Goal: Task Accomplishment & Management: Manage account settings

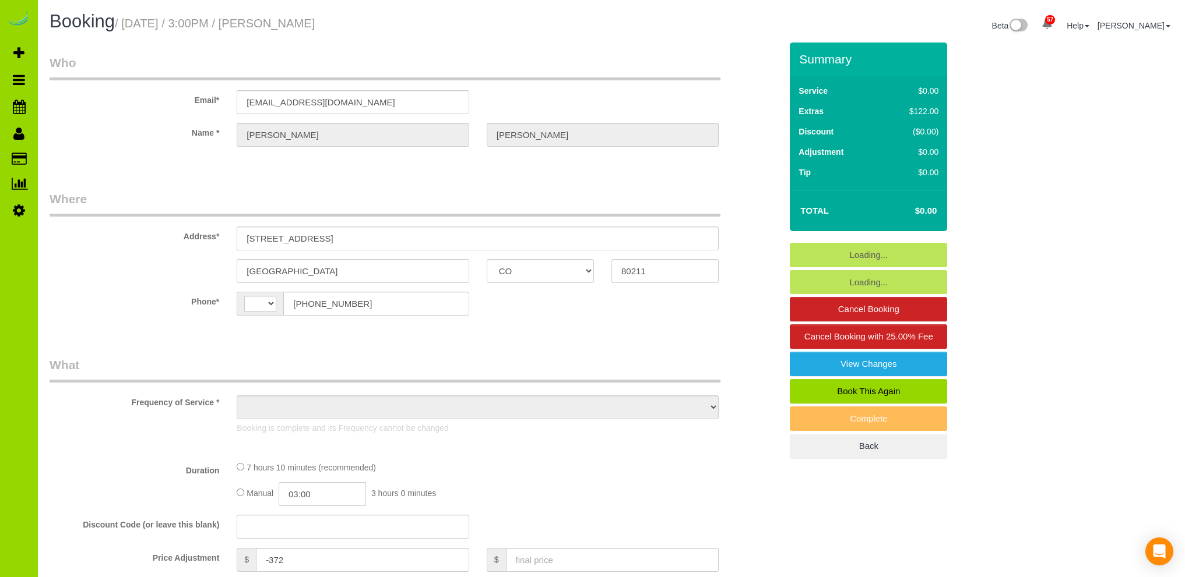
select select "CO"
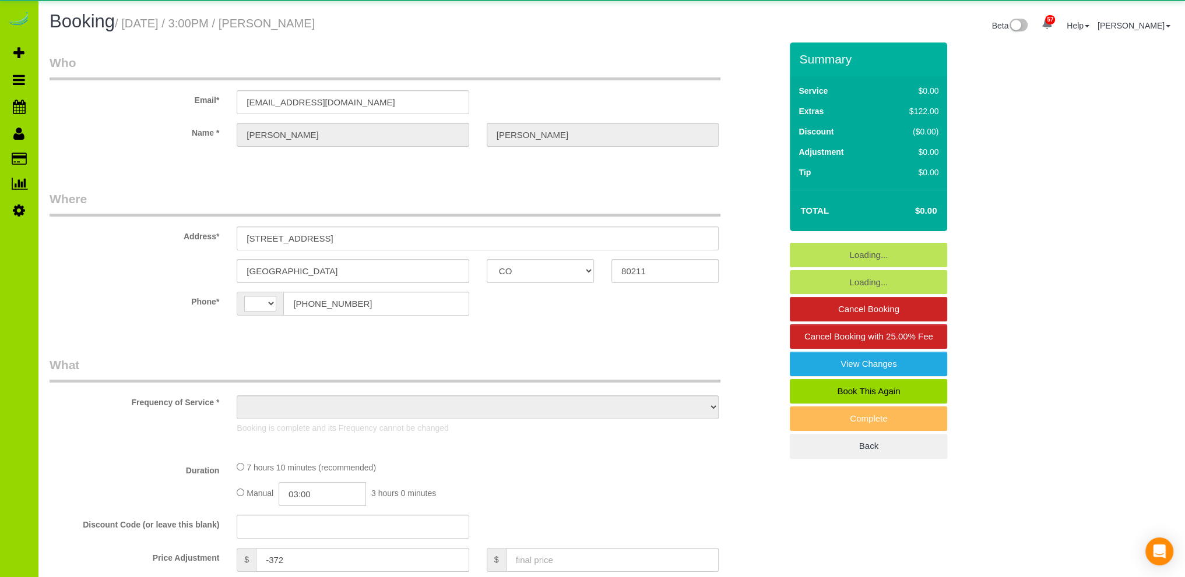
select select "string:[GEOGRAPHIC_DATA]"
select select "number:3"
select select "number:16"
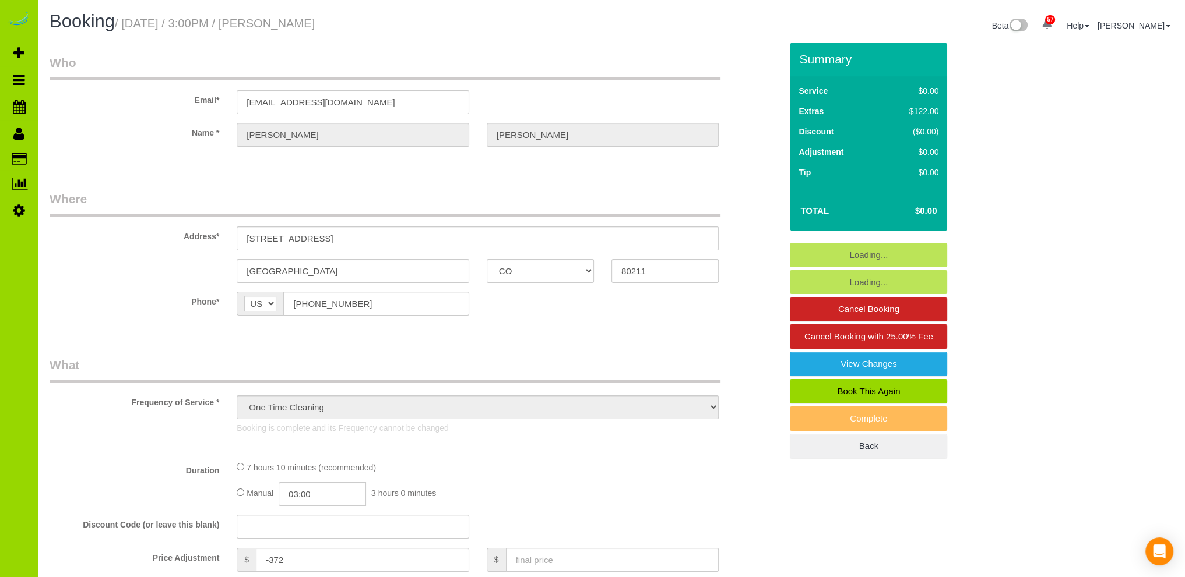
select select "object:1219"
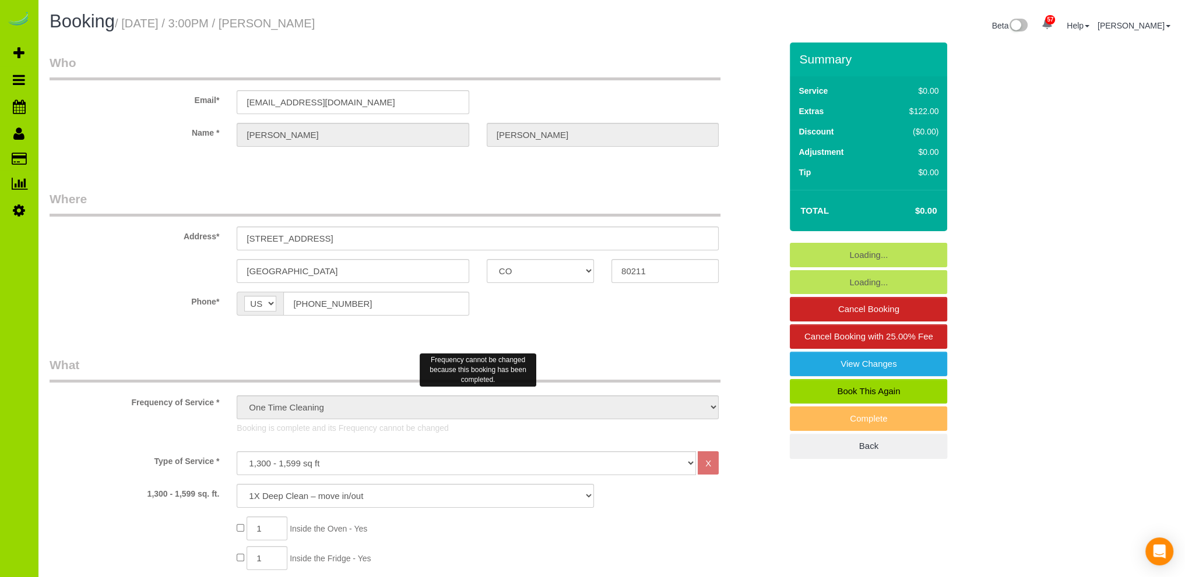
scroll to position [233, 0]
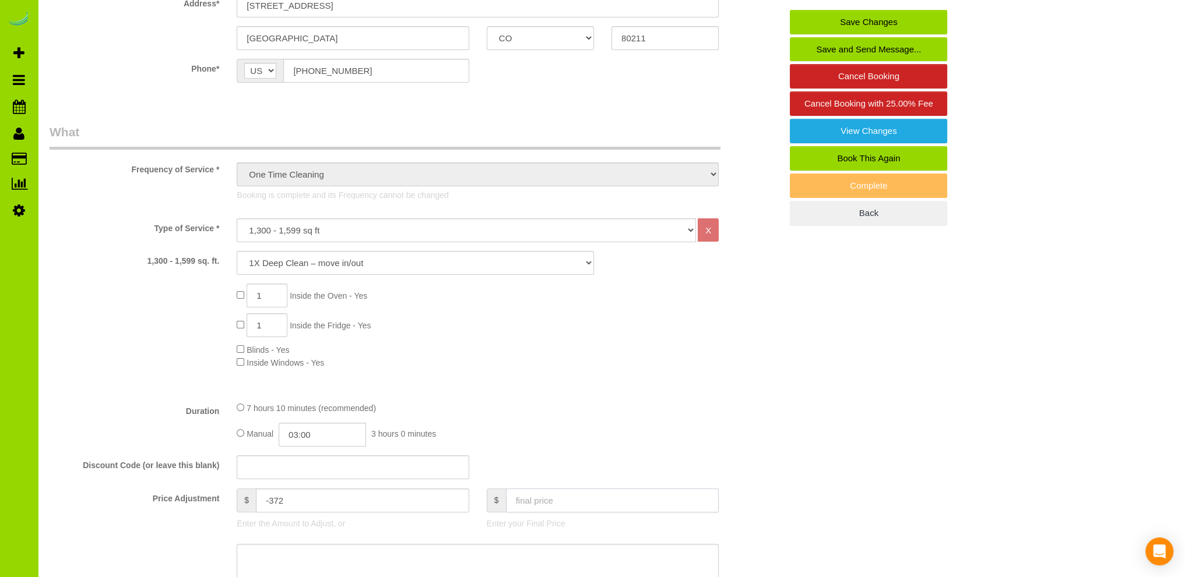
click at [541, 500] on input "text" at bounding box center [612, 501] width 213 height 24
type input "100"
click at [724, 373] on div "Type of Service * Choose YOUR HOME SIZE here Hourly Cleaning 1 - 999 square fee…" at bounding box center [415, 305] width 731 height 174
type input "-272"
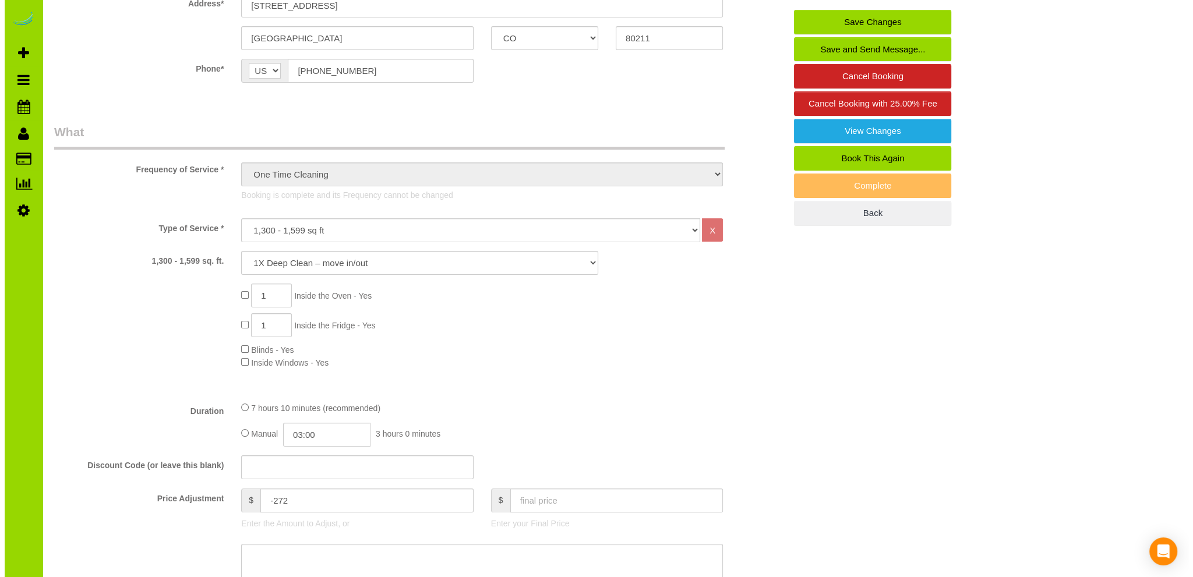
scroll to position [0, 0]
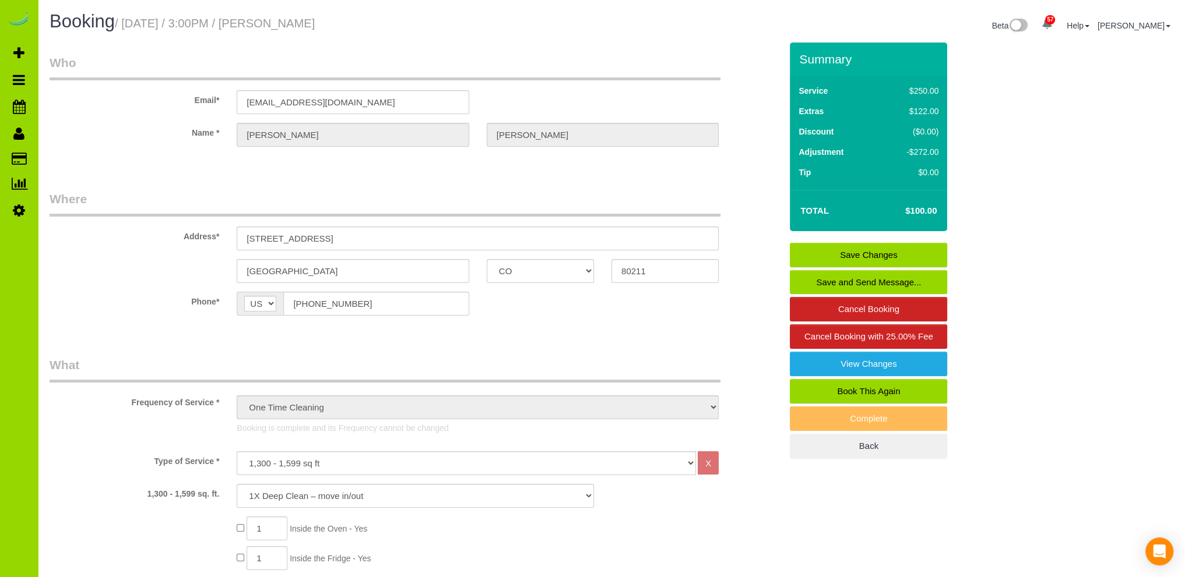
click at [850, 251] on link "Save Changes" at bounding box center [867, 255] width 157 height 24
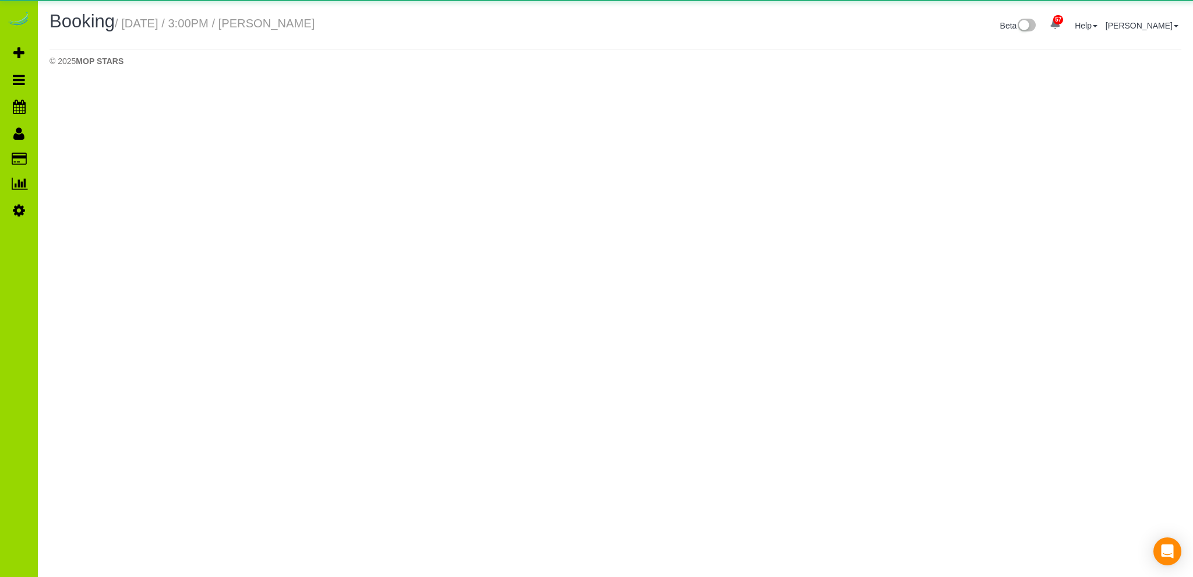
select select "CO"
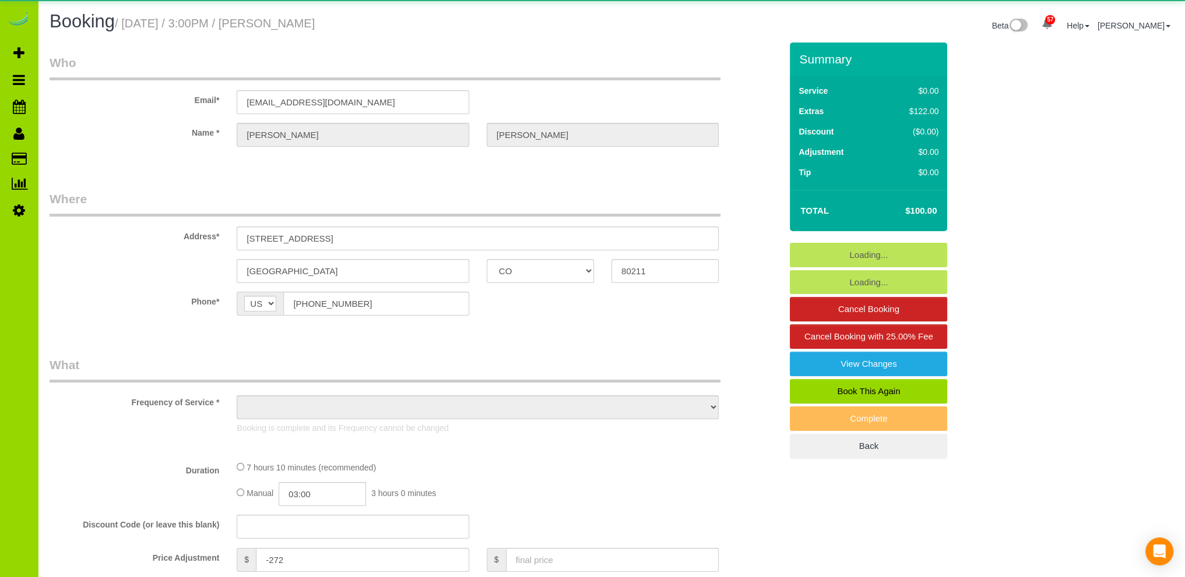
select select "object:2354"
select select "number:3"
select select "number:16"
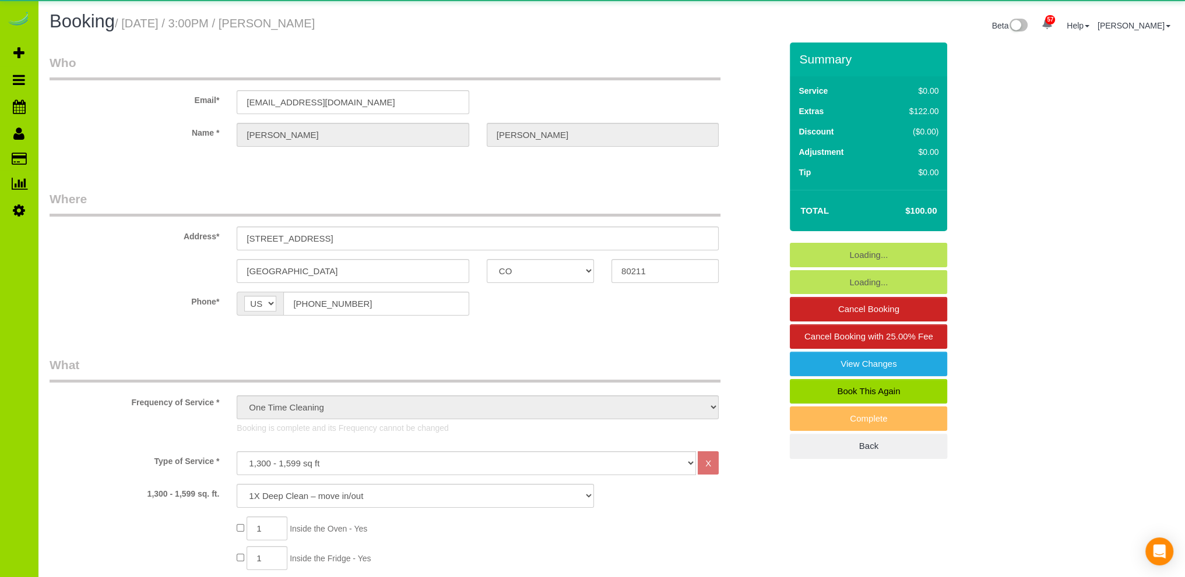
select select "object:2450"
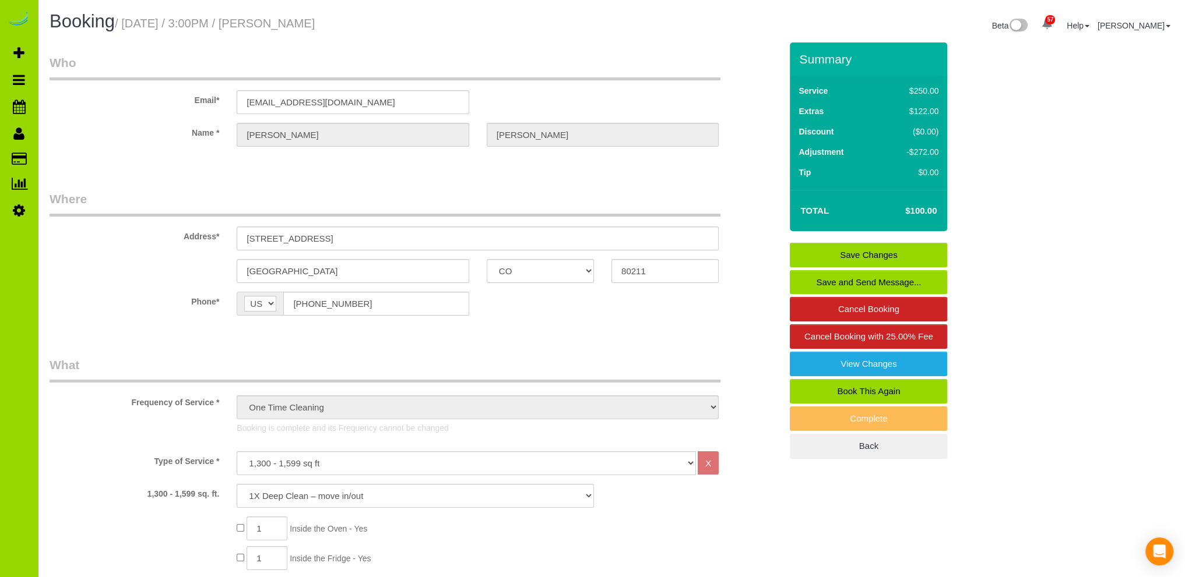
click at [845, 281] on link "Save and Send Message..." at bounding box center [867, 282] width 157 height 24
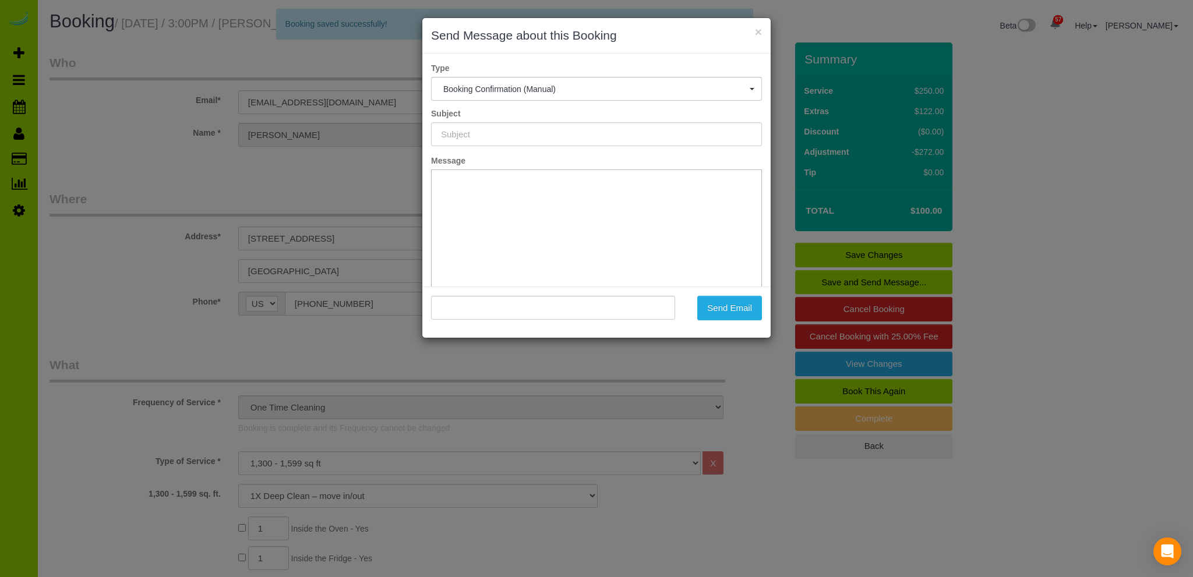
type input "Booking Confirmed - Please add your credit card"
type input ""Dane Hiett" <danephiett@gmail.com>"
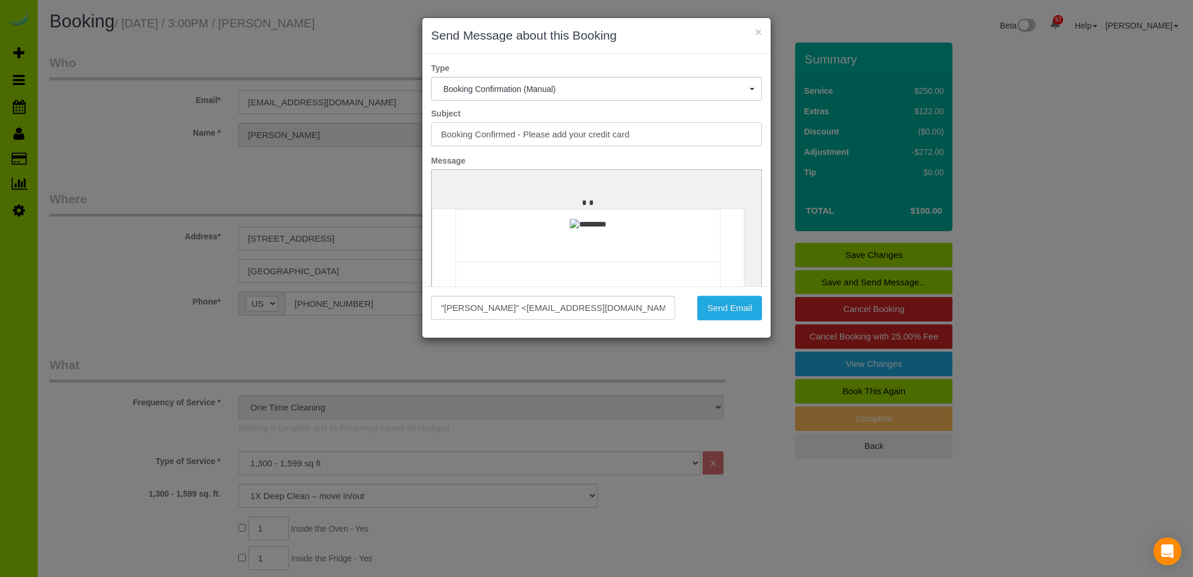
click at [524, 132] on input "Booking Confirmed - Please add your credit card" at bounding box center [596, 134] width 331 height 24
type input "Please add your credit card"
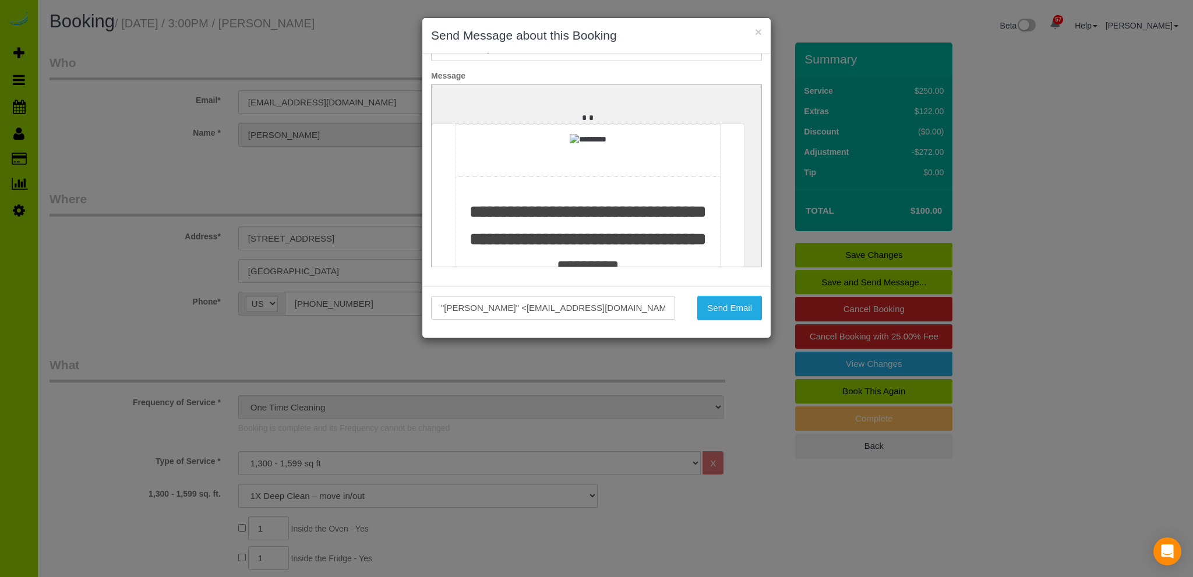
drag, startPoint x: 749, startPoint y: 105, endPoint x: 1186, endPoint y: 175, distance: 442.1
click at [758, 32] on button "×" at bounding box center [758, 32] width 7 height 12
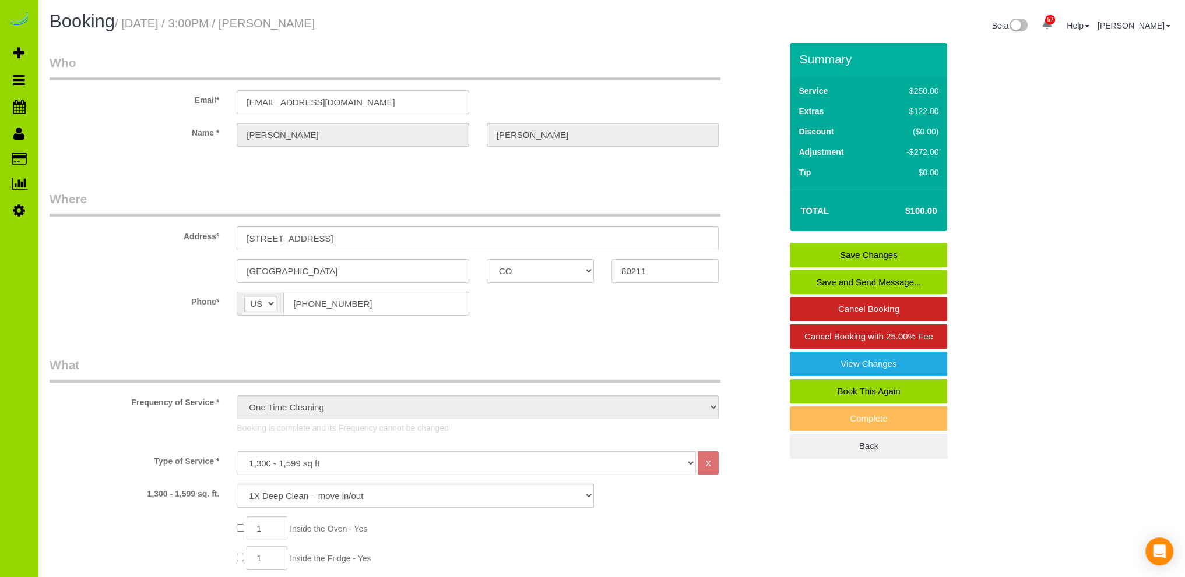
click at [861, 280] on link "Save and Send Message..." at bounding box center [867, 282] width 157 height 24
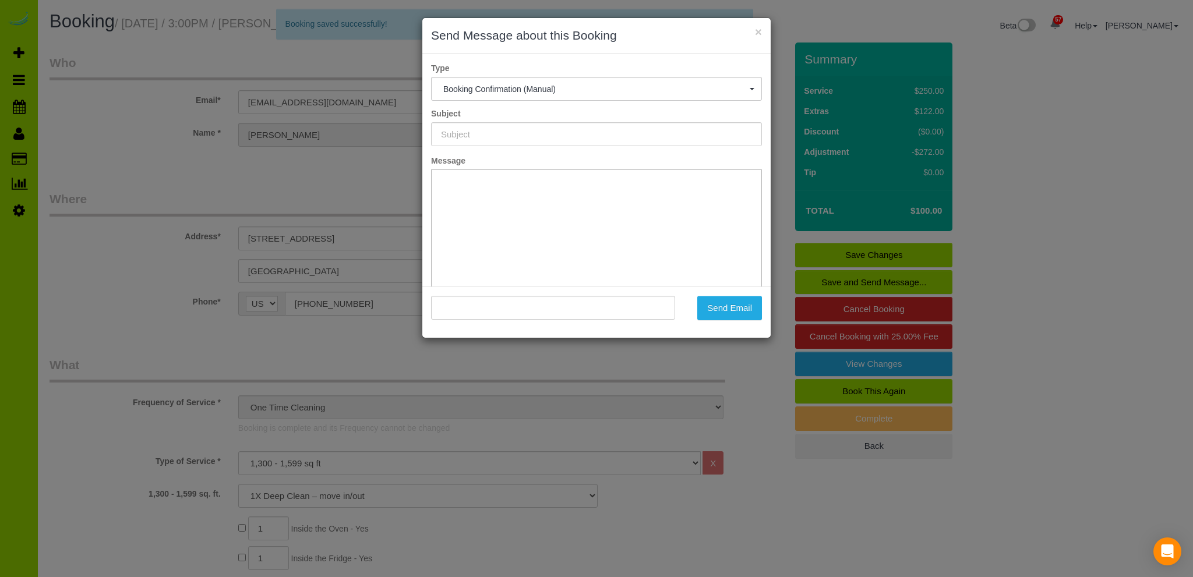
type input "Booking Confirmed - Please add your credit card"
type input ""Dane Hiett" <danephiett@gmail.com>"
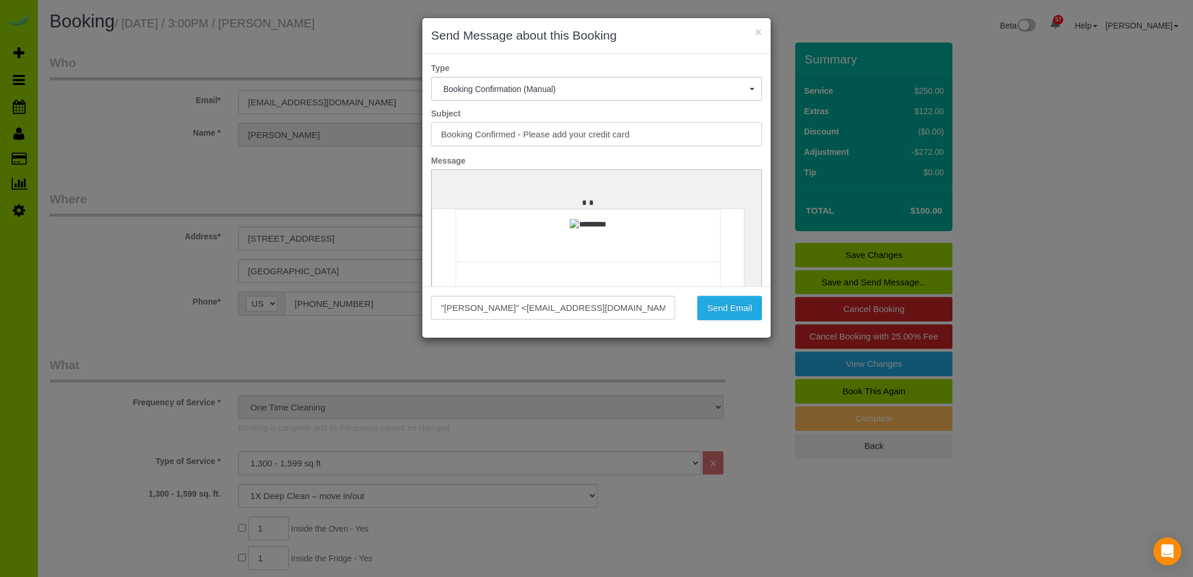
click at [523, 132] on input "Booking Confirmed - Please add your credit card" at bounding box center [596, 134] width 331 height 24
type input "Please add your credit card"
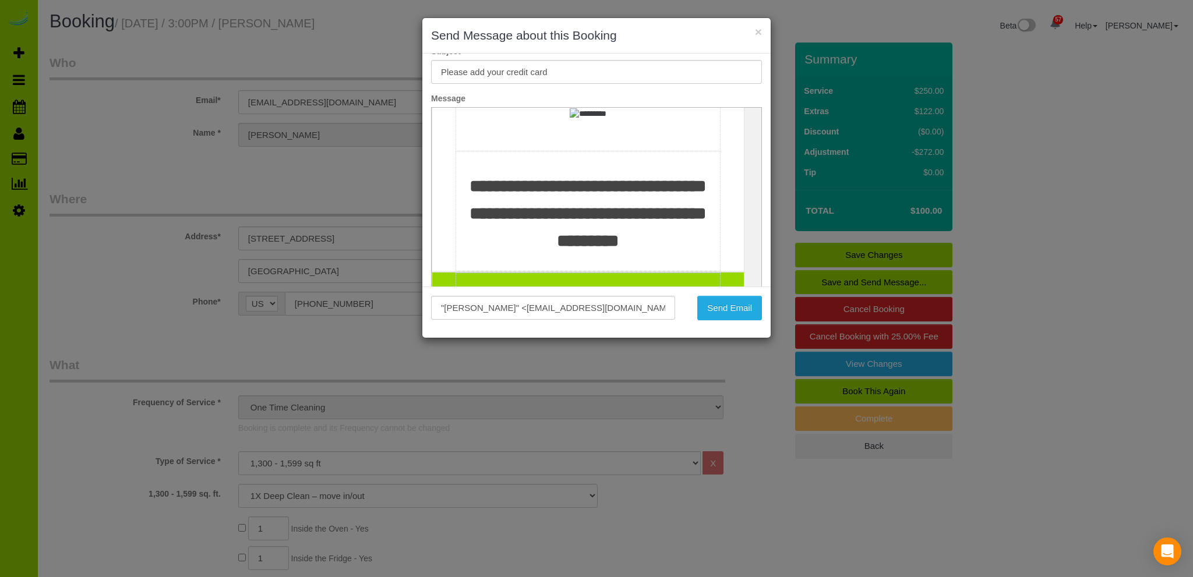
scroll to position [78, 0]
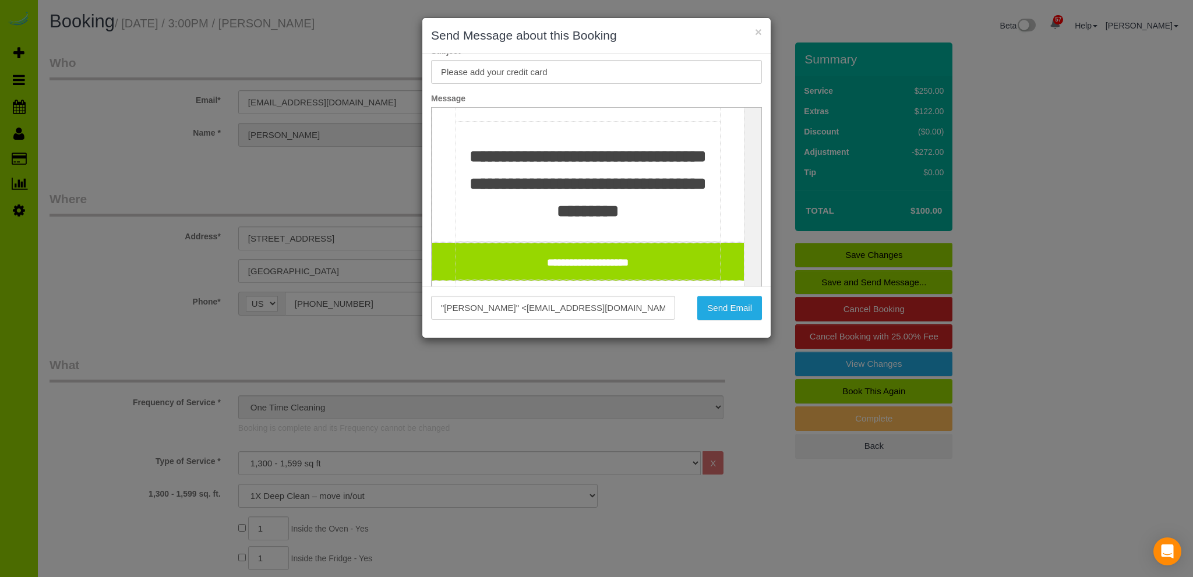
click at [678, 156] on span "**********" at bounding box center [588, 184] width 237 height 72
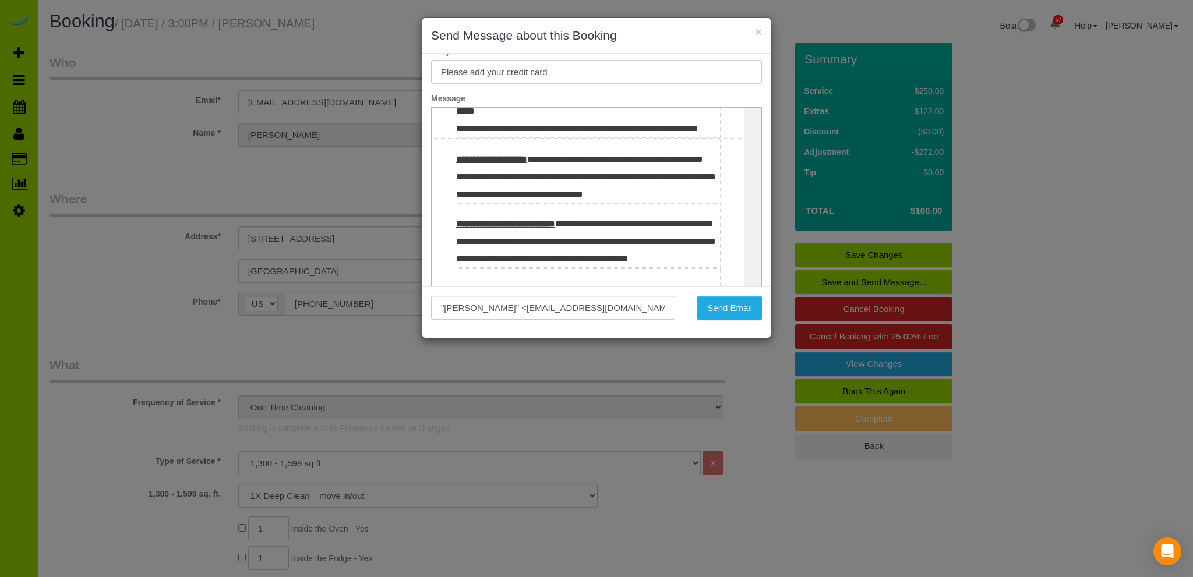
scroll to position [538, 0]
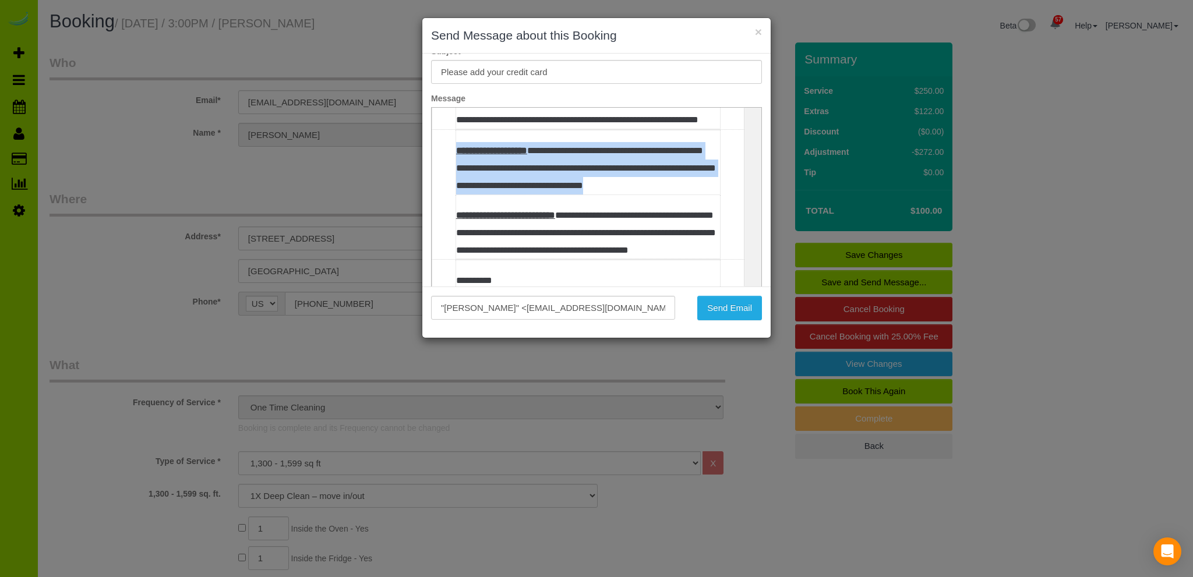
drag, startPoint x: 698, startPoint y: 221, endPoint x: 438, endPoint y: 195, distance: 261.8
click at [438, 195] on td "**********" at bounding box center [588, 194] width 312 height 131
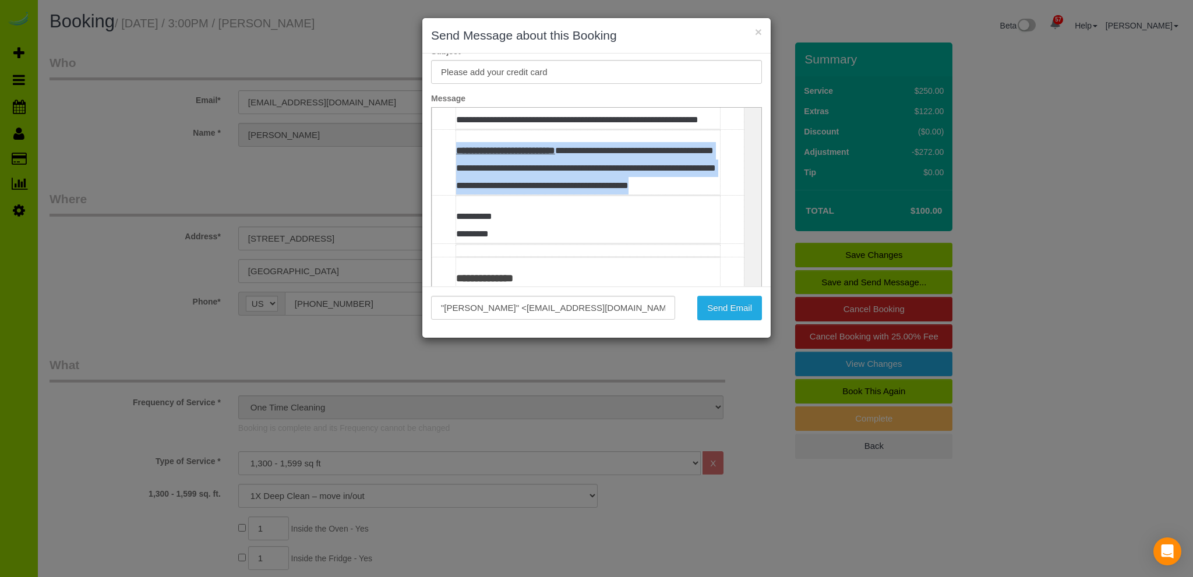
drag, startPoint x: 514, startPoint y: 241, endPoint x: 453, endPoint y: 193, distance: 77.5
click at [453, 193] on td "**********" at bounding box center [588, 162] width 312 height 66
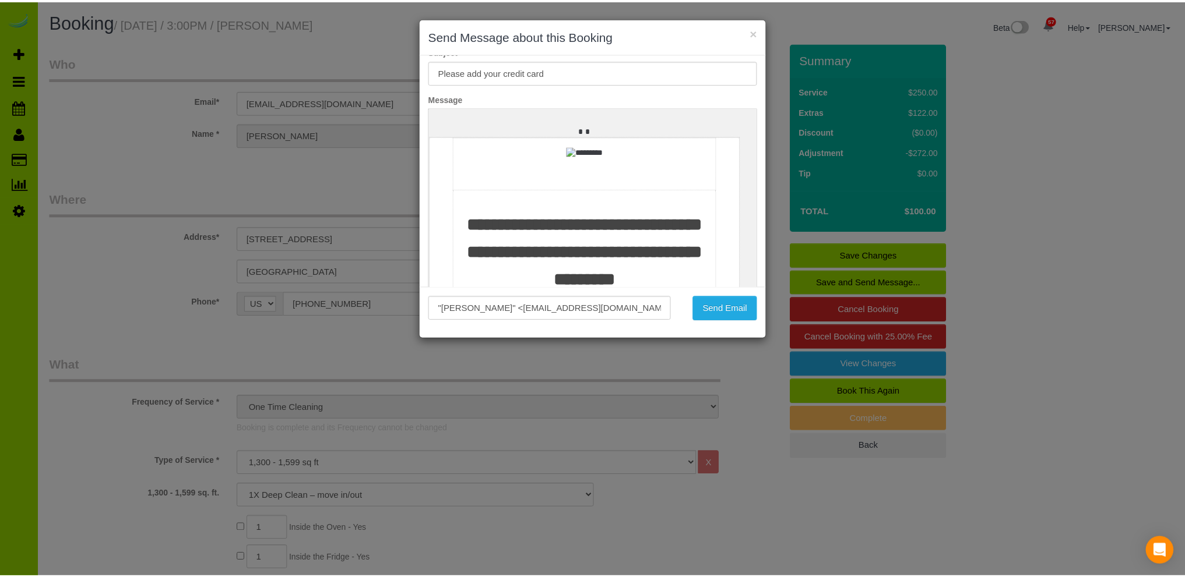
scroll to position [0, 0]
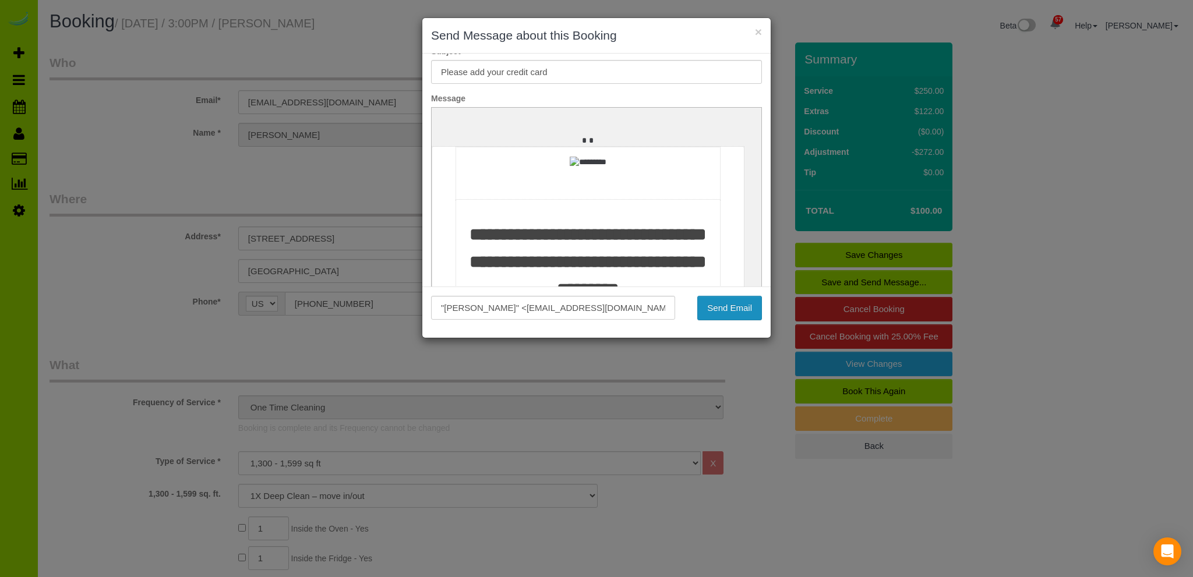
click at [730, 309] on button "Send Email" at bounding box center [729, 308] width 65 height 24
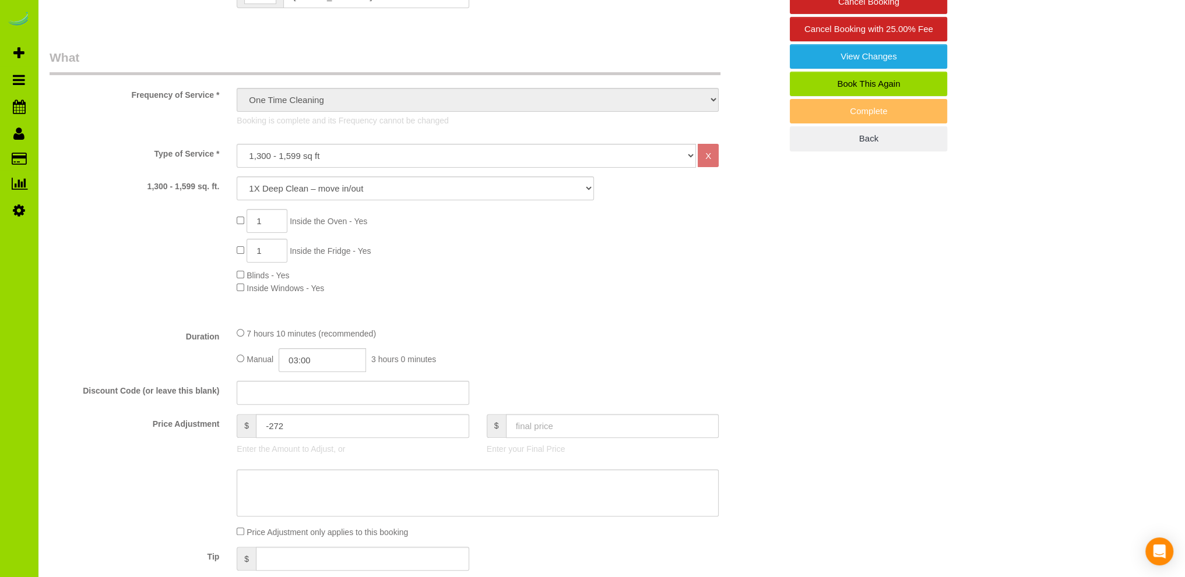
scroll to position [699, 0]
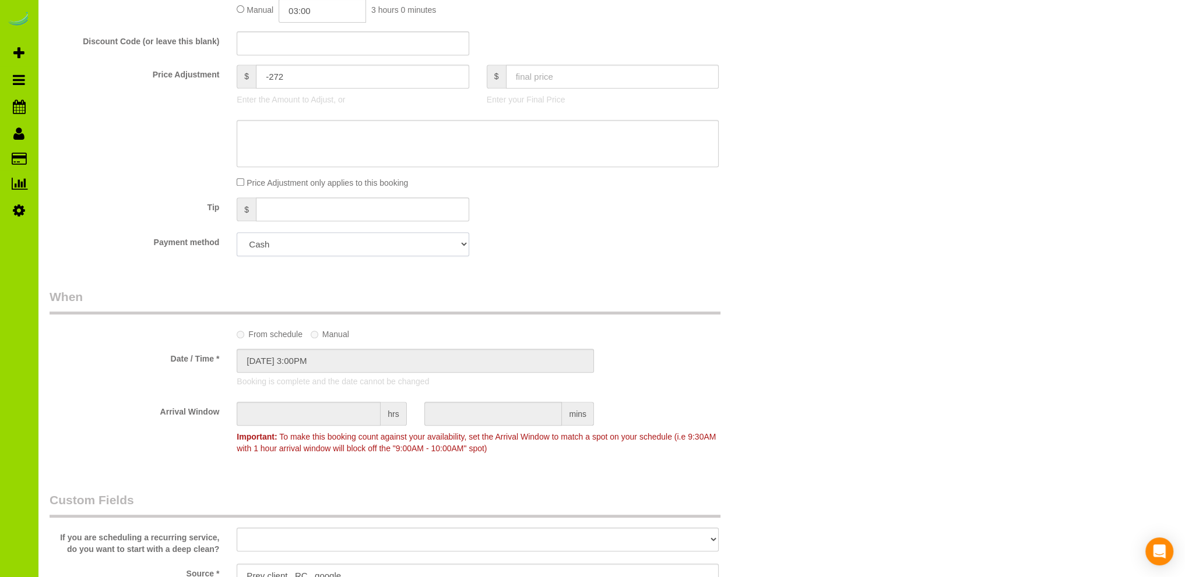
click at [459, 246] on select "Add Credit Card Cash Check Paypal" at bounding box center [353, 244] width 232 height 24
drag, startPoint x: 566, startPoint y: 244, endPoint x: 551, endPoint y: 251, distance: 16.7
click at [566, 244] on div "Payment method Add Credit Card Cash Check Paypal" at bounding box center [415, 244] width 749 height 24
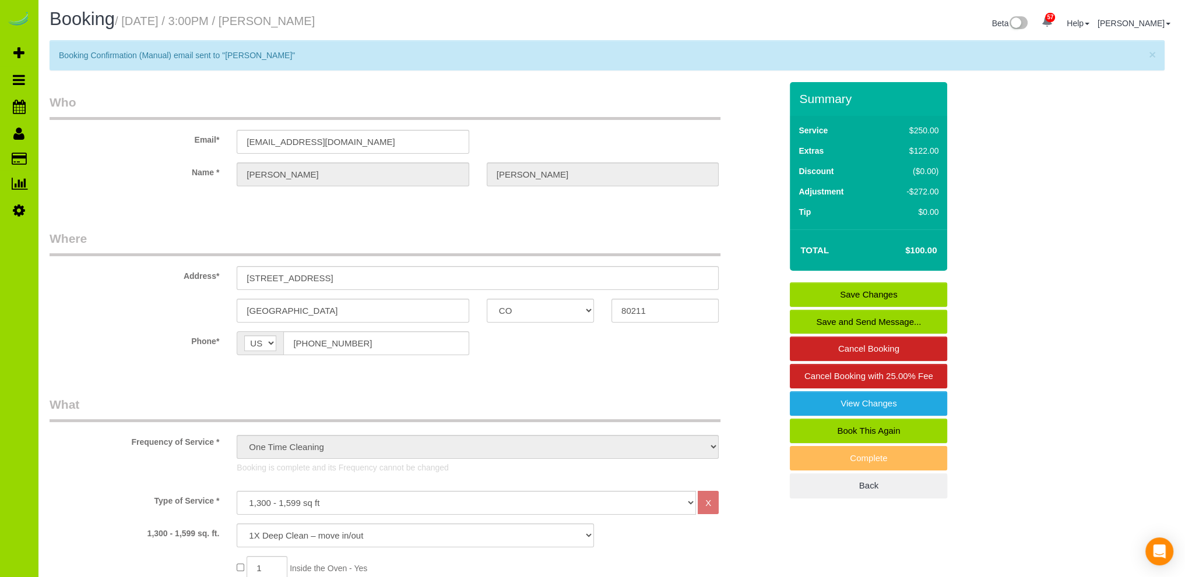
scroll to position [0, 0]
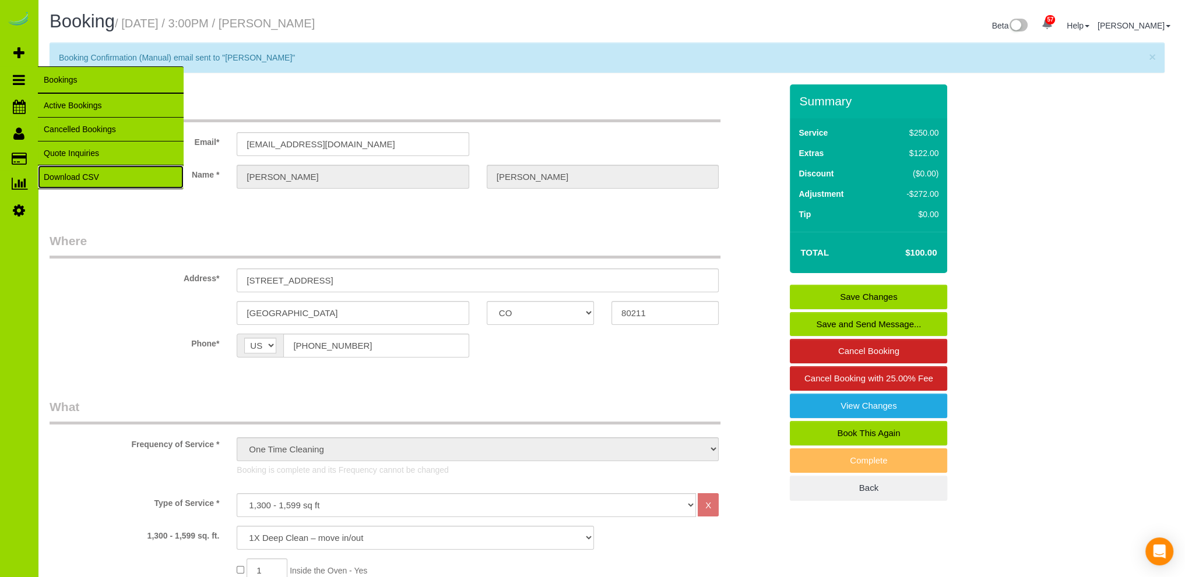
click at [64, 172] on link "Download CSV" at bounding box center [111, 176] width 146 height 23
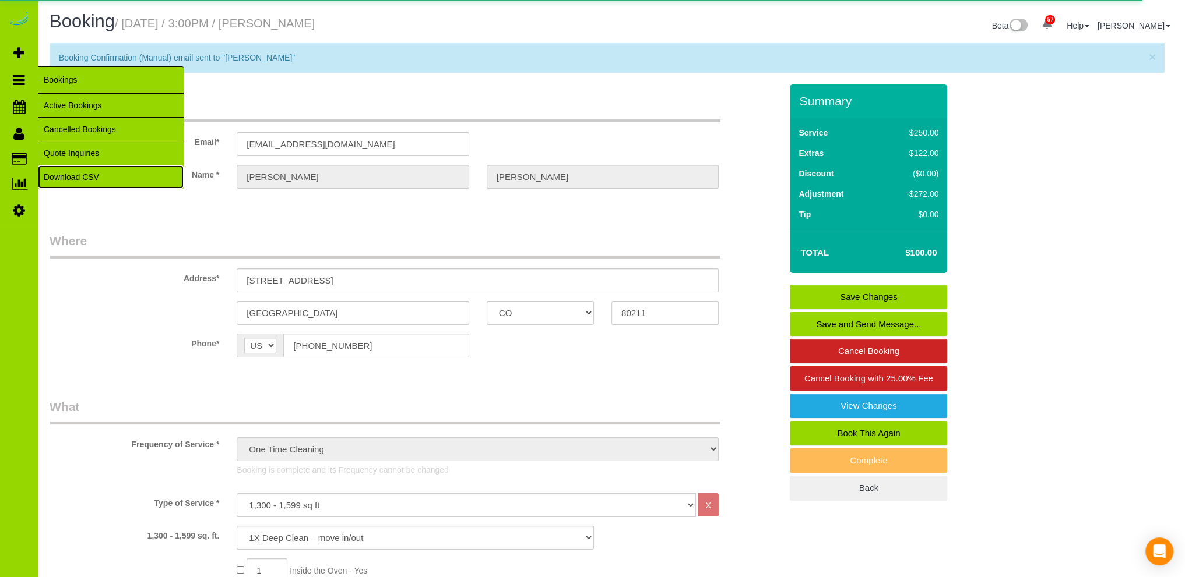
click at [70, 174] on link "Download CSV" at bounding box center [111, 176] width 146 height 23
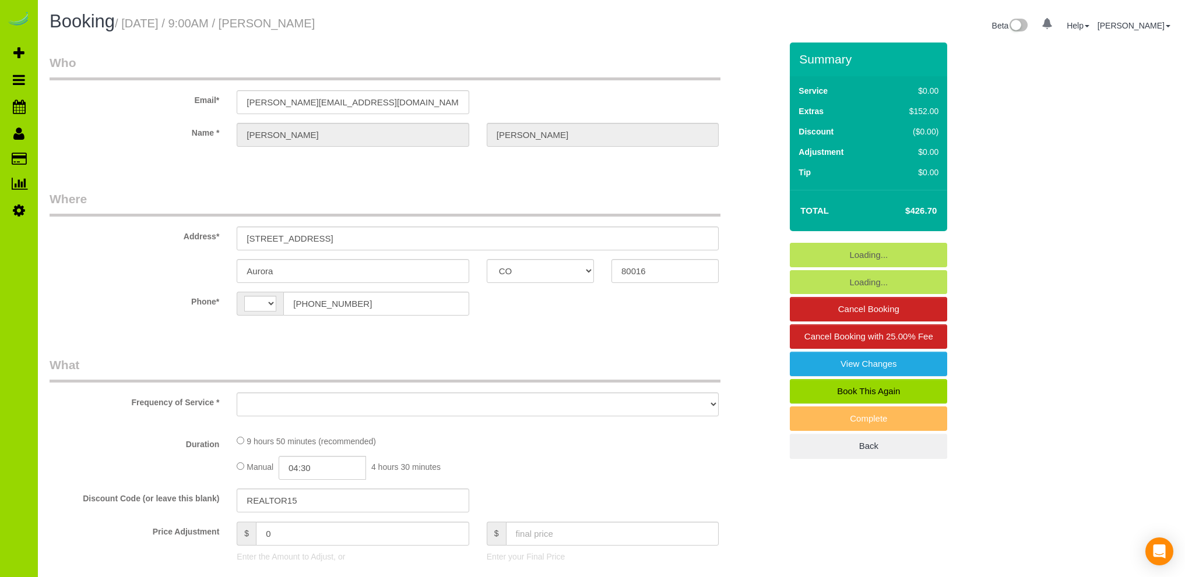
select select "CO"
select select "string:US"
select select "string:fspay-f6c75859-790e-4d96-86d7-7c38feb5960d"
select select "spot1"
select select "number:5"
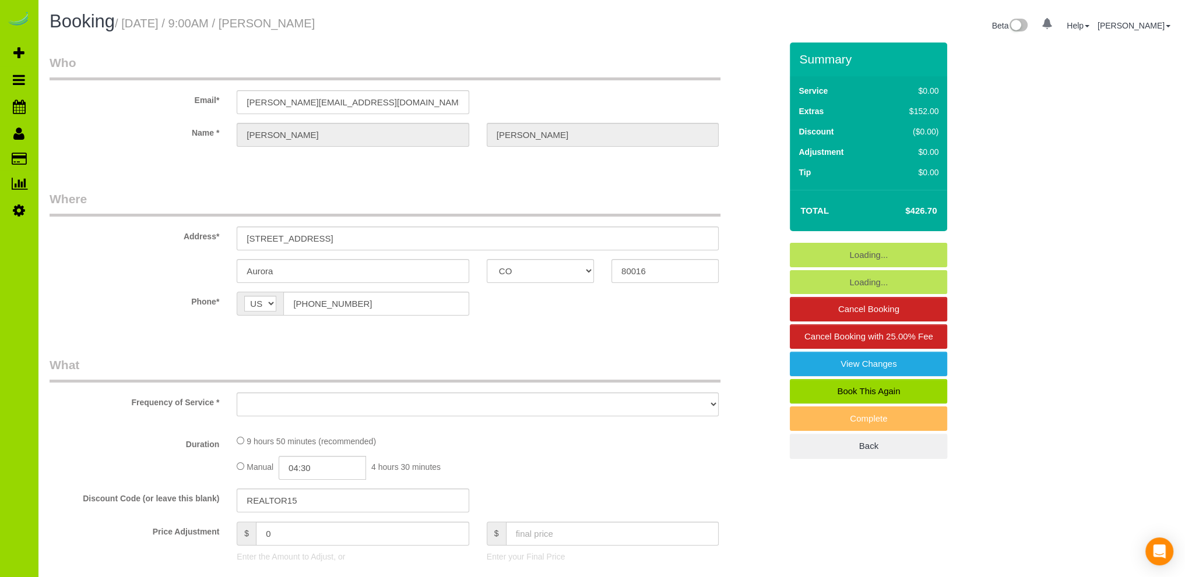
select select "number:15"
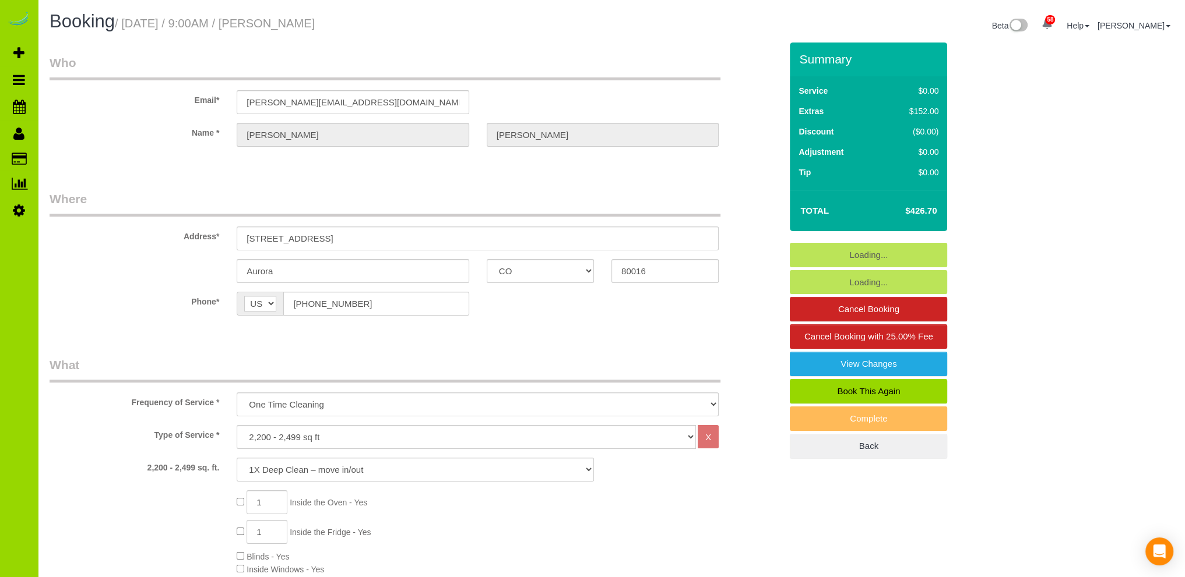
select select "object:1247"
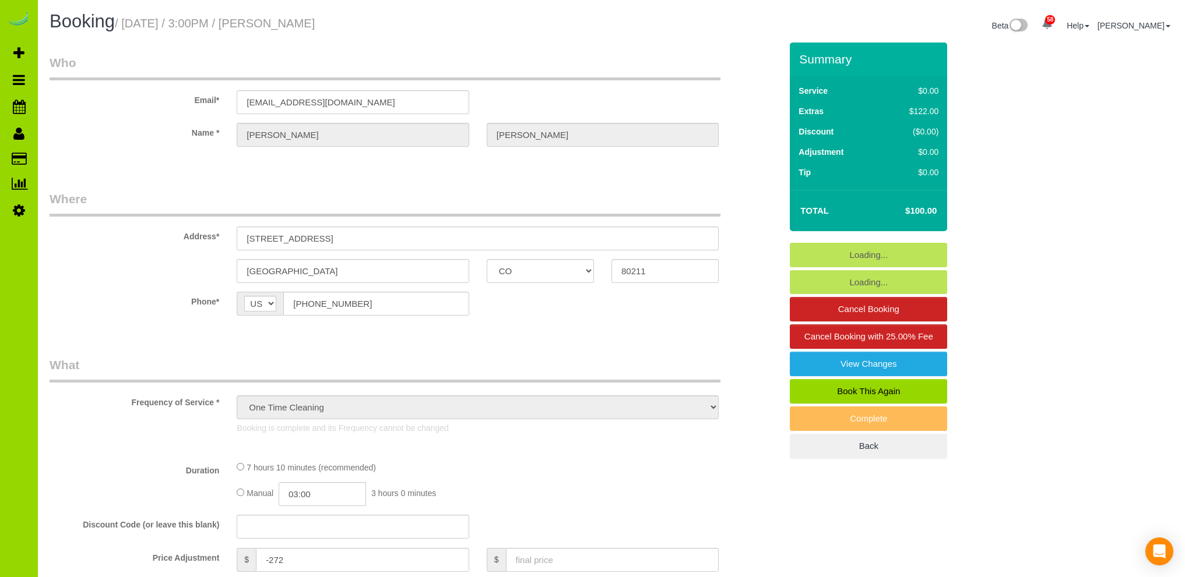
select select "CO"
select select "number:3"
select select "number:16"
select select "object:1219"
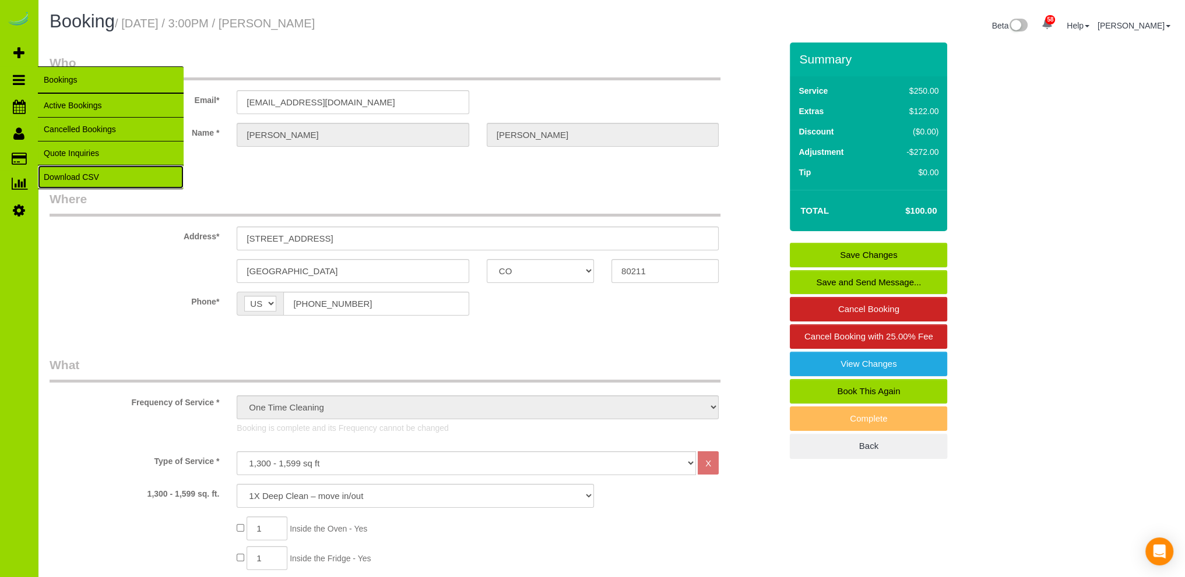
click at [72, 177] on link "Download CSV" at bounding box center [111, 176] width 146 height 23
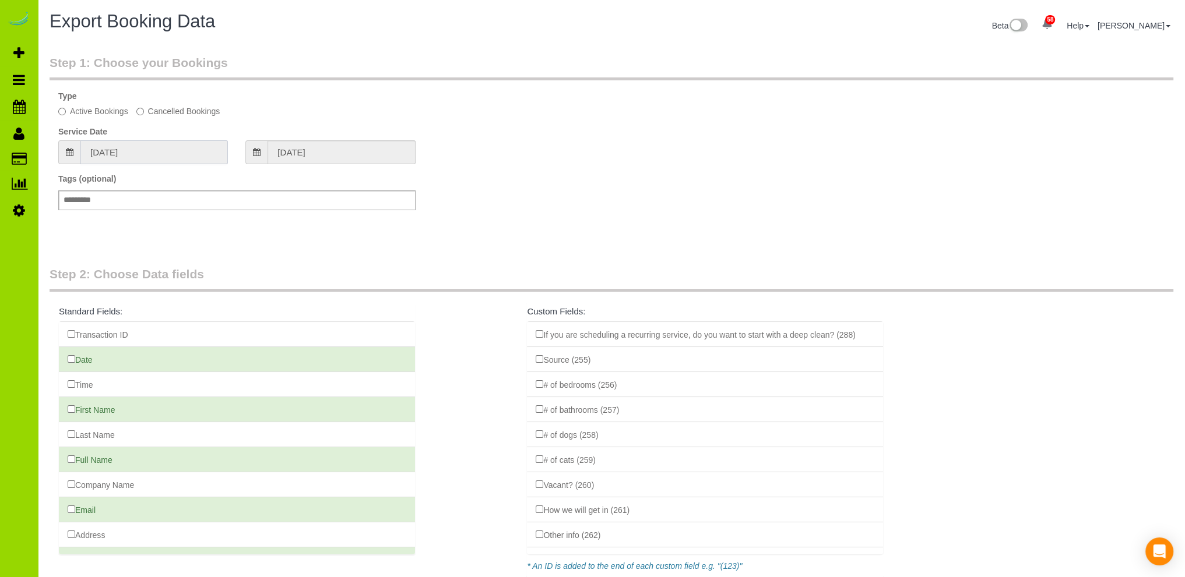
click at [107, 147] on input "[DATE]" at bounding box center [153, 152] width 147 height 24
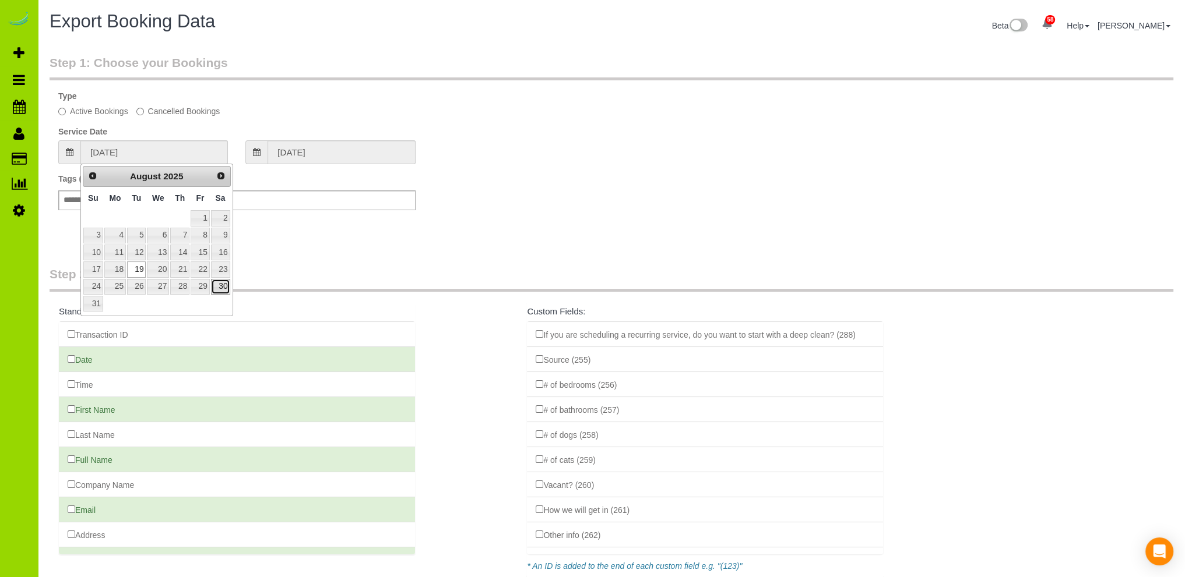
click at [224, 283] on link "30" at bounding box center [220, 287] width 19 height 16
type input "[DATE]"
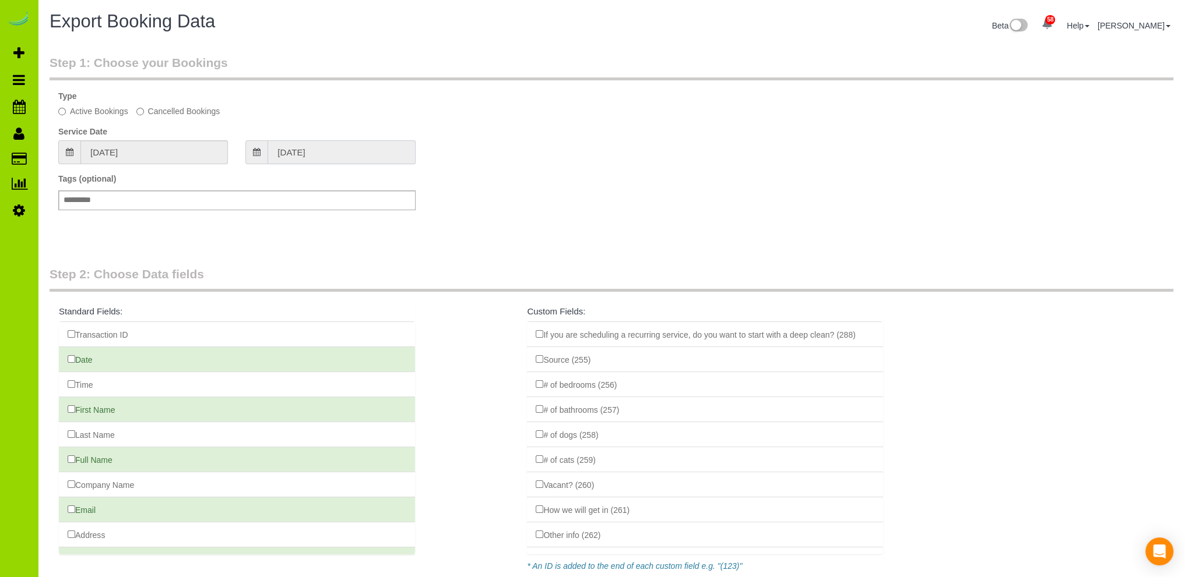
click at [300, 149] on input "[DATE]" at bounding box center [340, 152] width 147 height 24
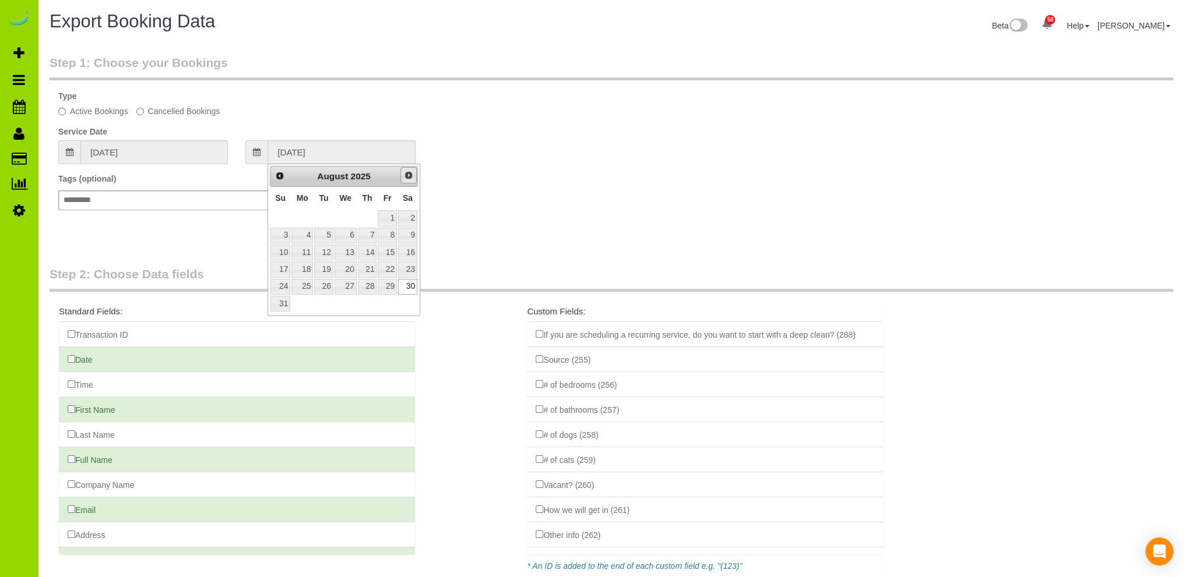
click at [411, 174] on span "Next" at bounding box center [408, 175] width 9 height 9
click at [389, 234] on link "12" at bounding box center [387, 236] width 19 height 16
type input "[DATE]"
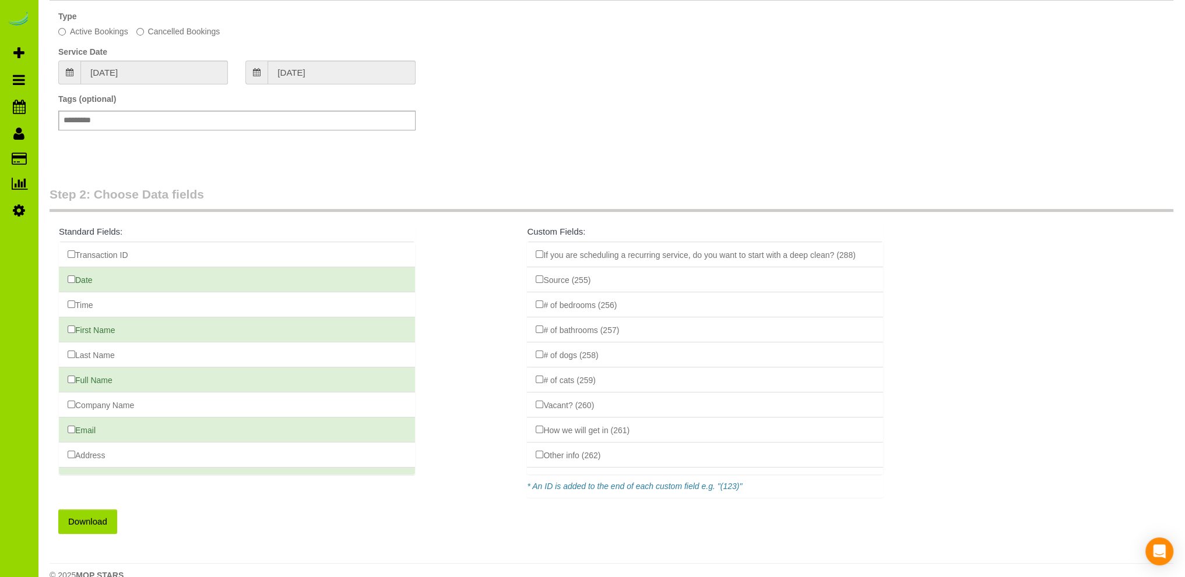
scroll to position [99, 0]
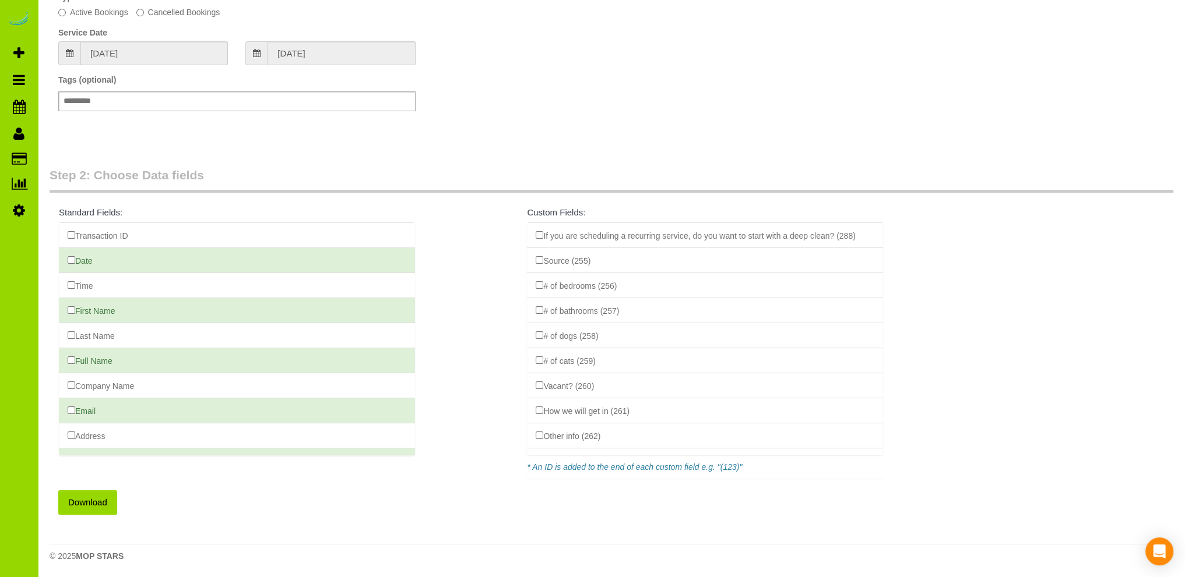
click at [97, 498] on button "Download" at bounding box center [87, 503] width 59 height 24
